Goal: Transaction & Acquisition: Book appointment/travel/reservation

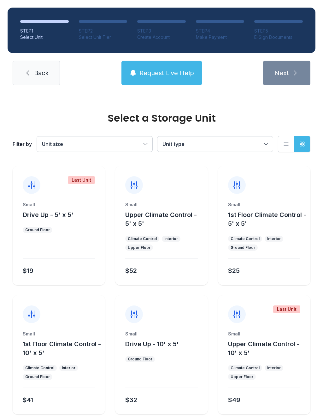
click at [32, 84] on link "Back" at bounding box center [36, 73] width 47 height 25
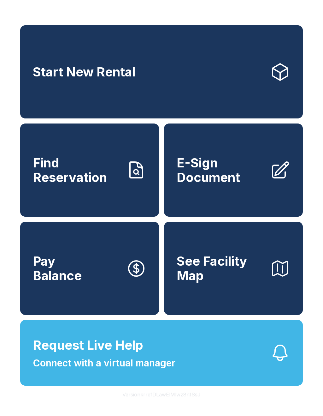
click at [86, 93] on link "Start New Rental" at bounding box center [161, 71] width 283 height 93
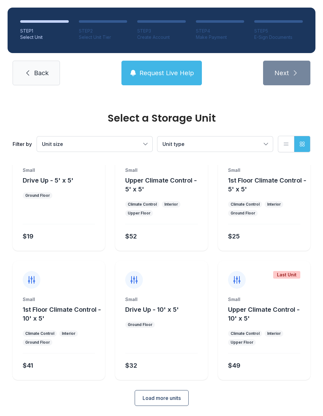
scroll to position [34, 0]
click at [44, 74] on span "Back" at bounding box center [41, 72] width 15 height 9
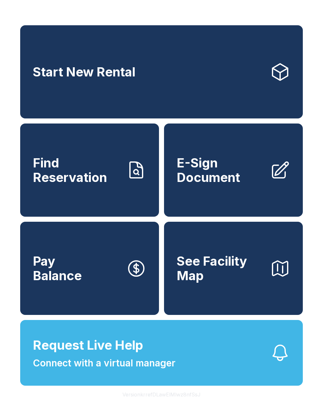
click at [106, 78] on span "Start New Rental" at bounding box center [84, 72] width 103 height 15
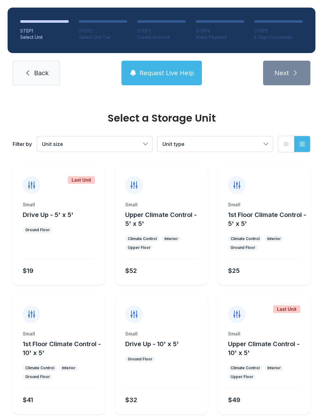
click at [47, 351] on button "1st Floor Climate Control - 10' x 5'" at bounding box center [63, 348] width 80 height 18
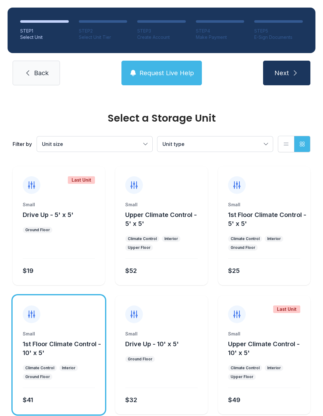
click at [47, 349] on button "1st Floor Climate Control - 10' x 5'" at bounding box center [63, 348] width 80 height 18
click at [293, 80] on button "Next" at bounding box center [286, 73] width 47 height 25
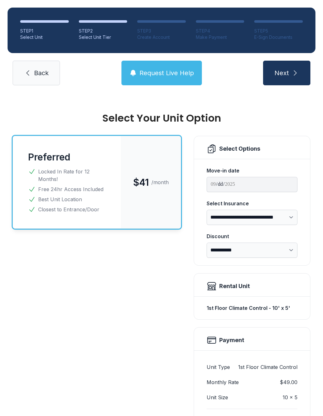
click at [41, 84] on link "Back" at bounding box center [36, 73] width 47 height 25
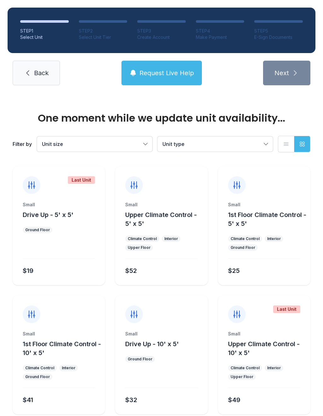
click at [40, 81] on link "Back" at bounding box center [36, 73] width 47 height 25
